Goal: Information Seeking & Learning: Find specific fact

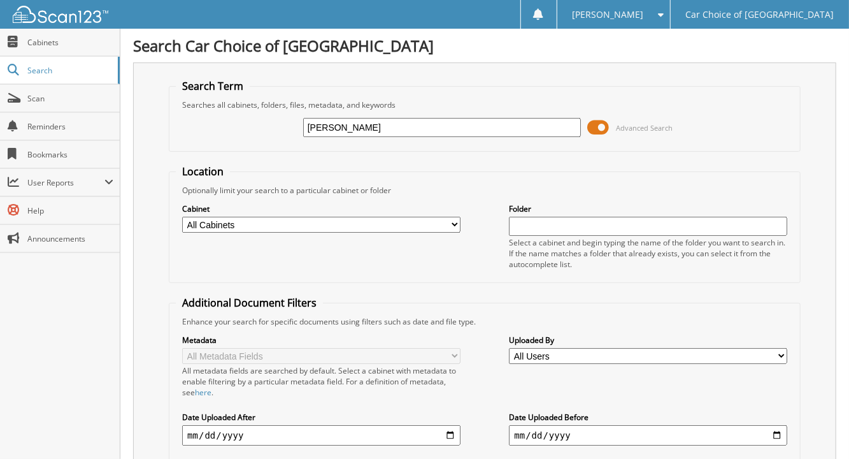
type input "[PERSON_NAME]"
click at [324, 123] on input "[PERSON_NAME]" at bounding box center [442, 127] width 278 height 19
type input "PONDEXTER"
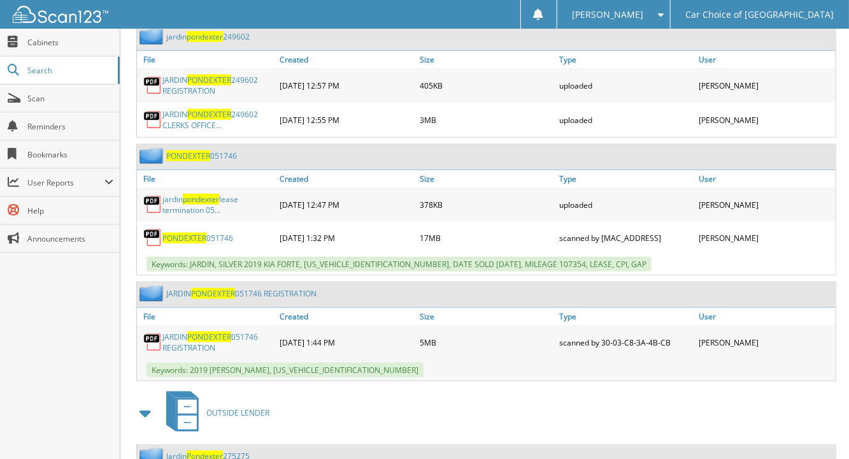
scroll to position [669, 0]
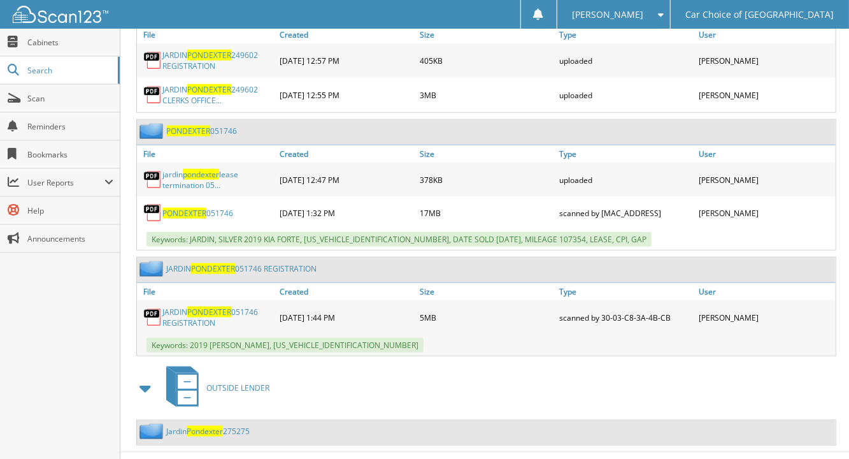
click at [243, 425] on link "Jardin Pondexter 275275" at bounding box center [207, 430] width 83 height 11
